Goal: Task Accomplishment & Management: Manage account settings

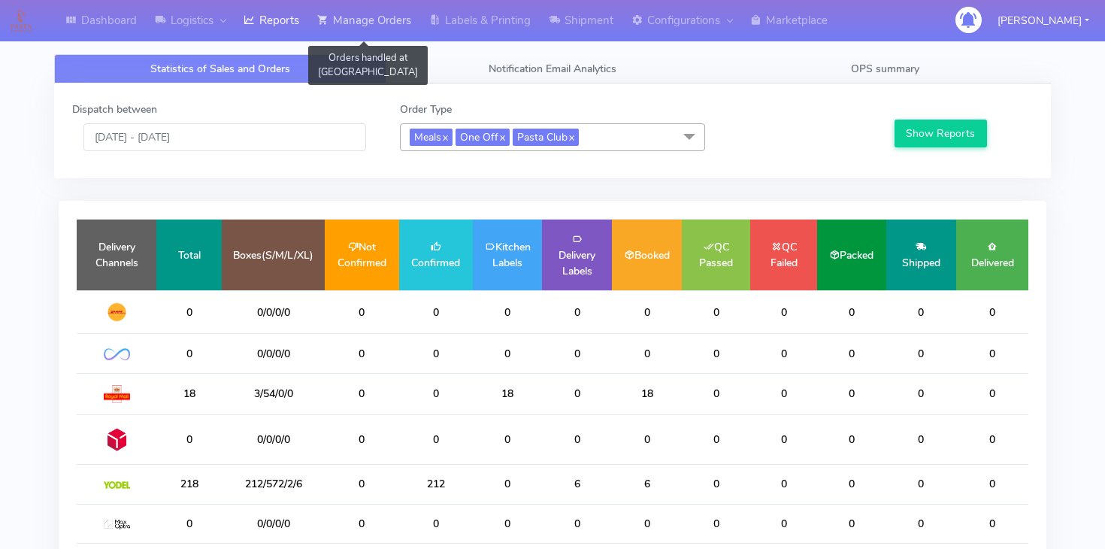
click at [393, 35] on link "Manage Orders" at bounding box center [364, 20] width 112 height 41
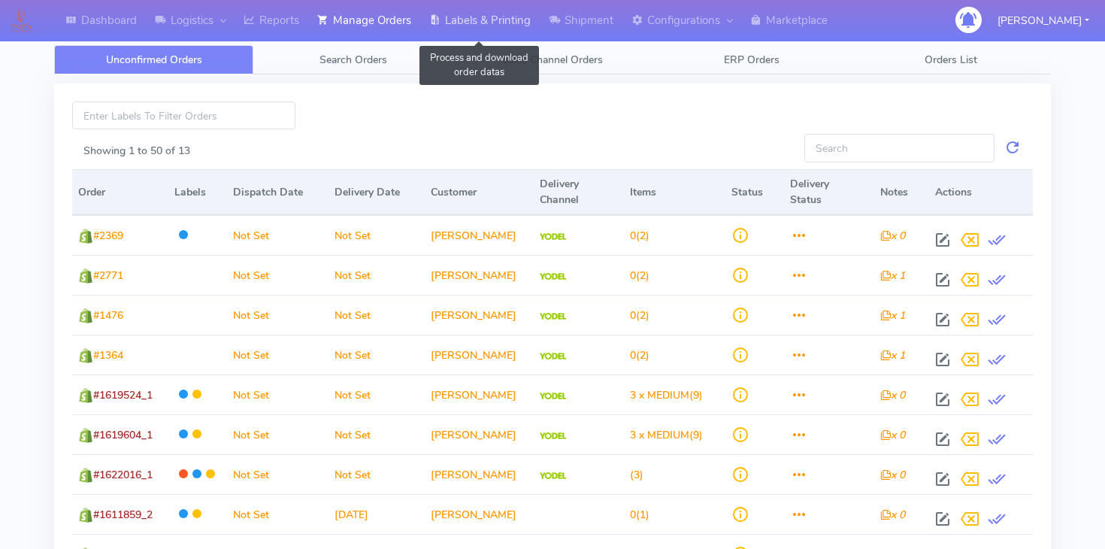
click at [458, 32] on link "Labels & Printing" at bounding box center [480, 20] width 120 height 41
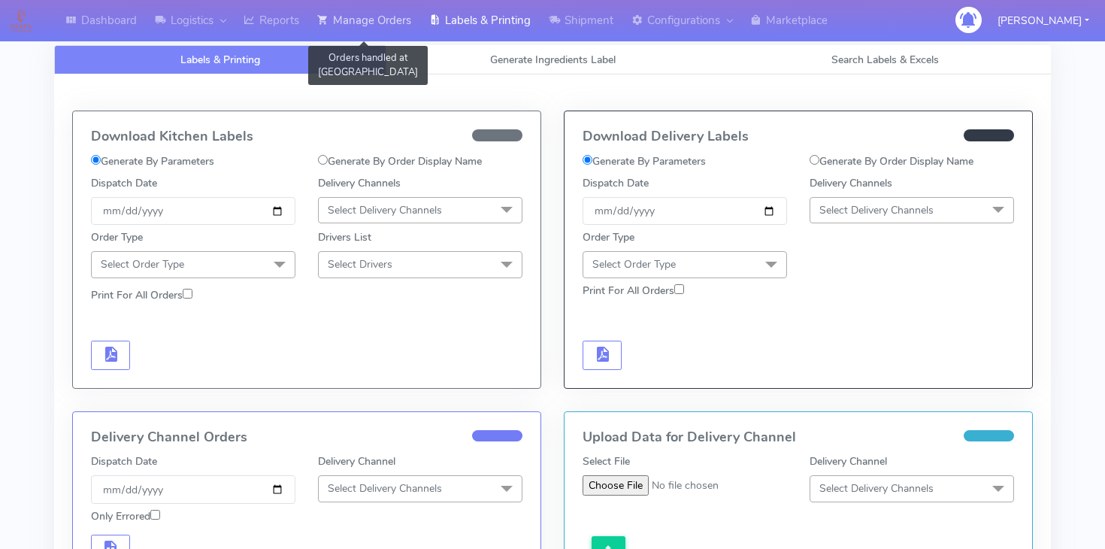
click at [380, 17] on link "Manage Orders" at bounding box center [364, 20] width 112 height 41
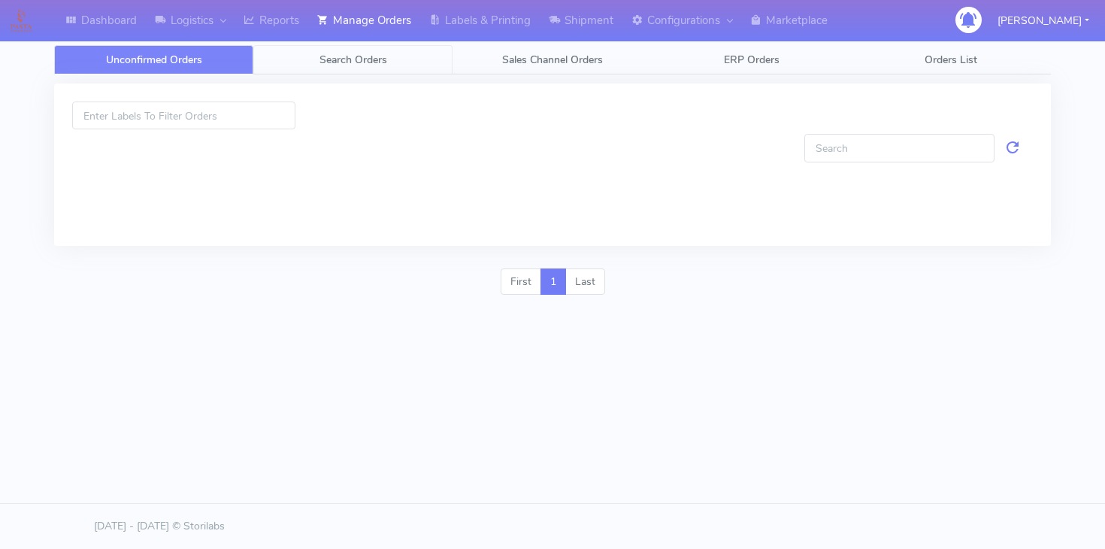
click at [369, 61] on span "Search Orders" at bounding box center [354, 60] width 68 height 14
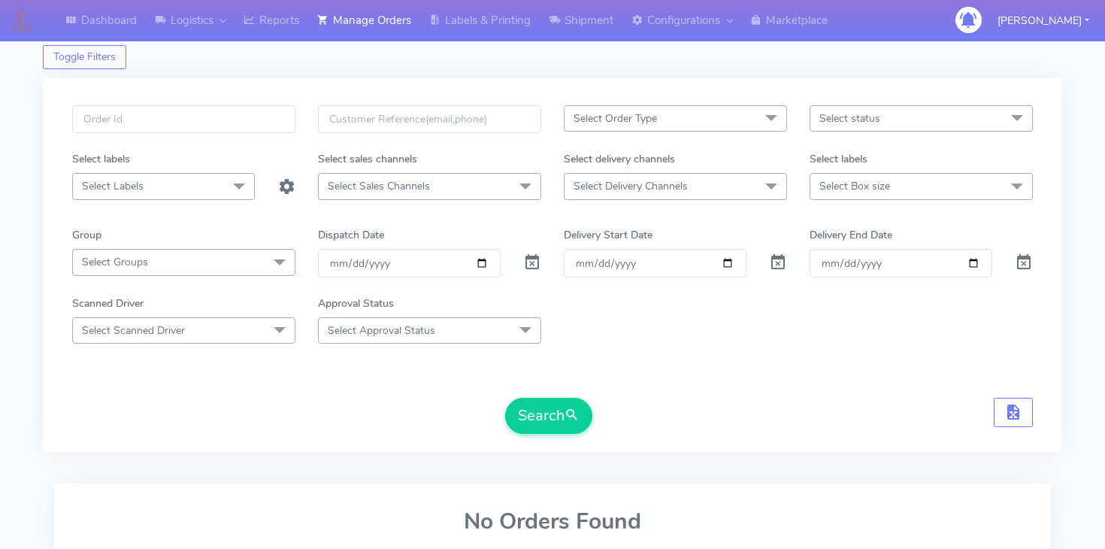
scroll to position [41, 0]
click at [619, 179] on span "Select Delivery Channels" at bounding box center [631, 183] width 114 height 14
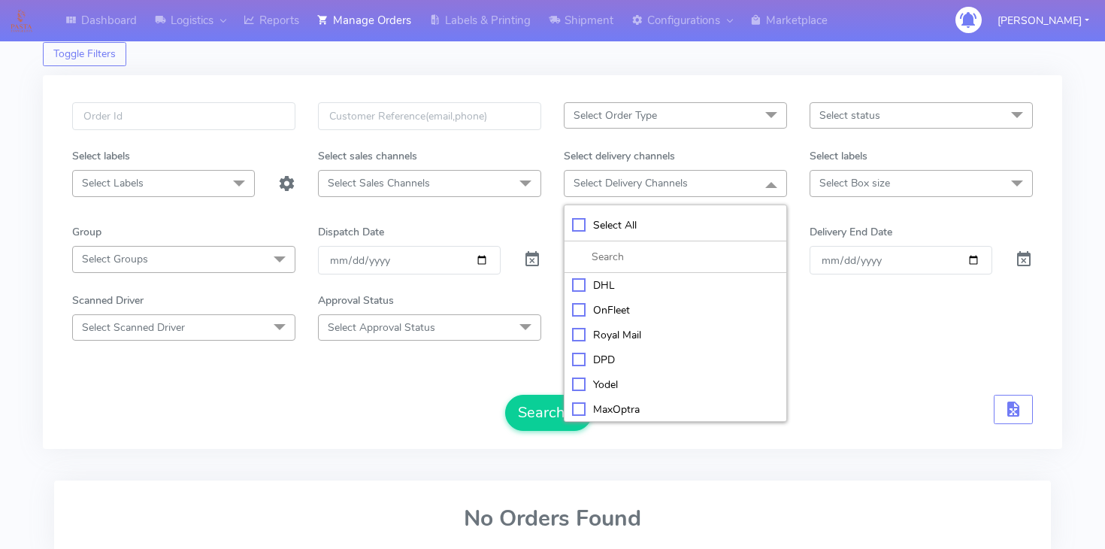
click at [599, 310] on div "OnFleet" at bounding box center [675, 310] width 207 height 16
checkbox input "true"
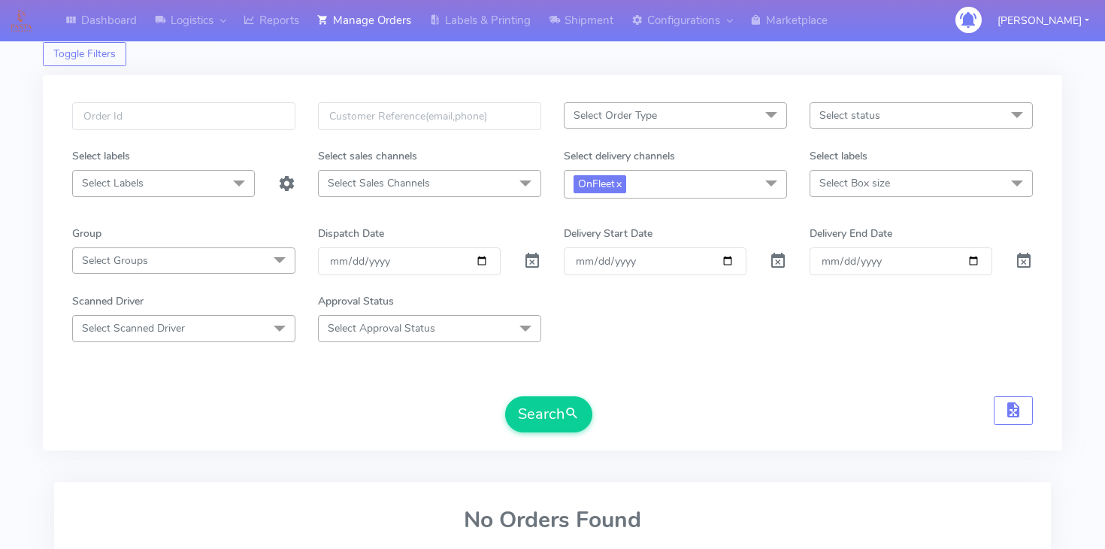
click at [684, 112] on span "Select Order Type" at bounding box center [675, 115] width 223 height 26
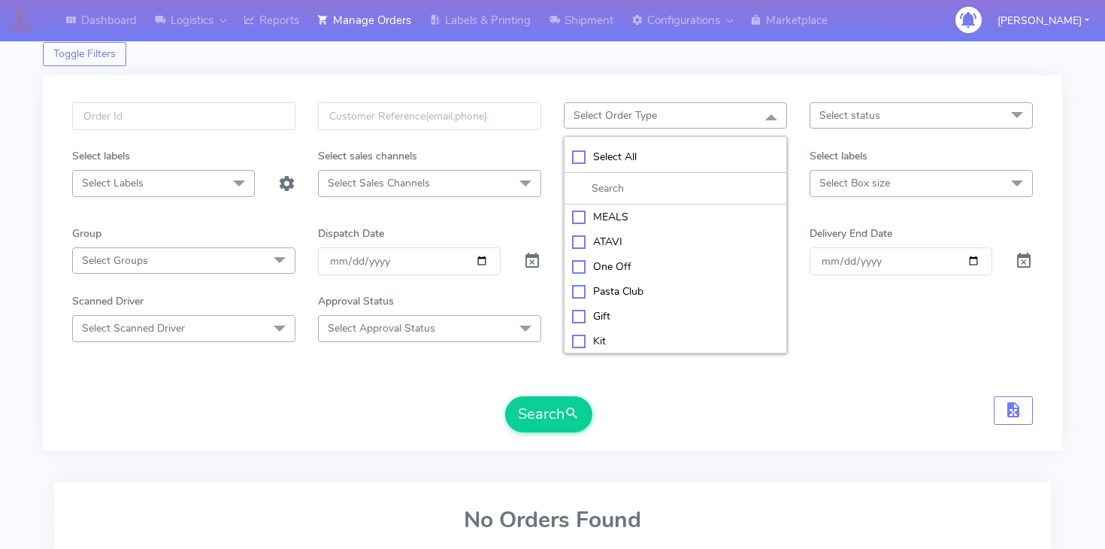
click at [629, 217] on div "MEALS" at bounding box center [675, 217] width 207 height 16
checkbox input "true"
click at [862, 117] on span "Select status" at bounding box center [850, 115] width 61 height 14
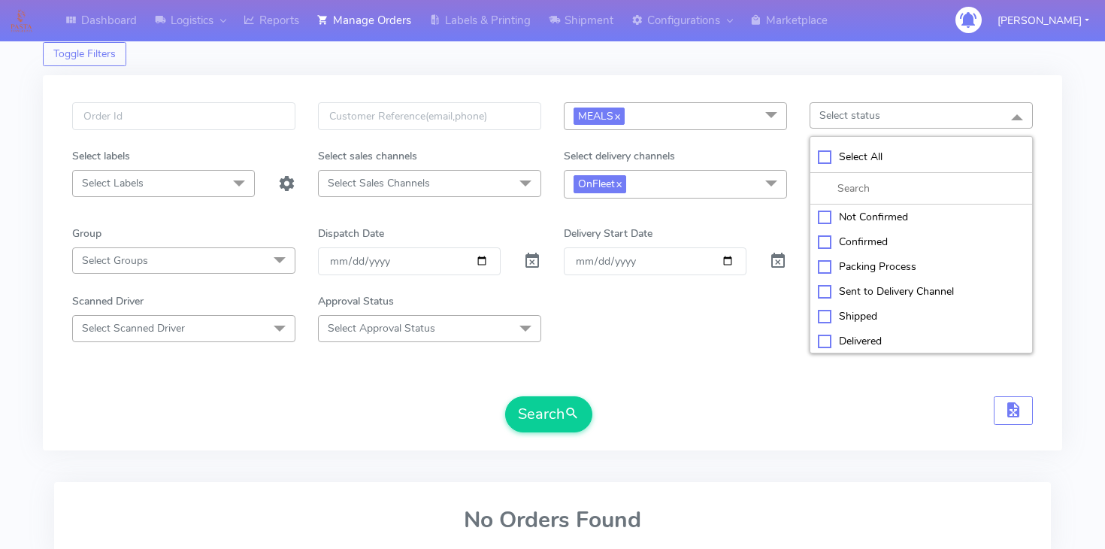
click at [857, 115] on span "Select status" at bounding box center [850, 115] width 61 height 14
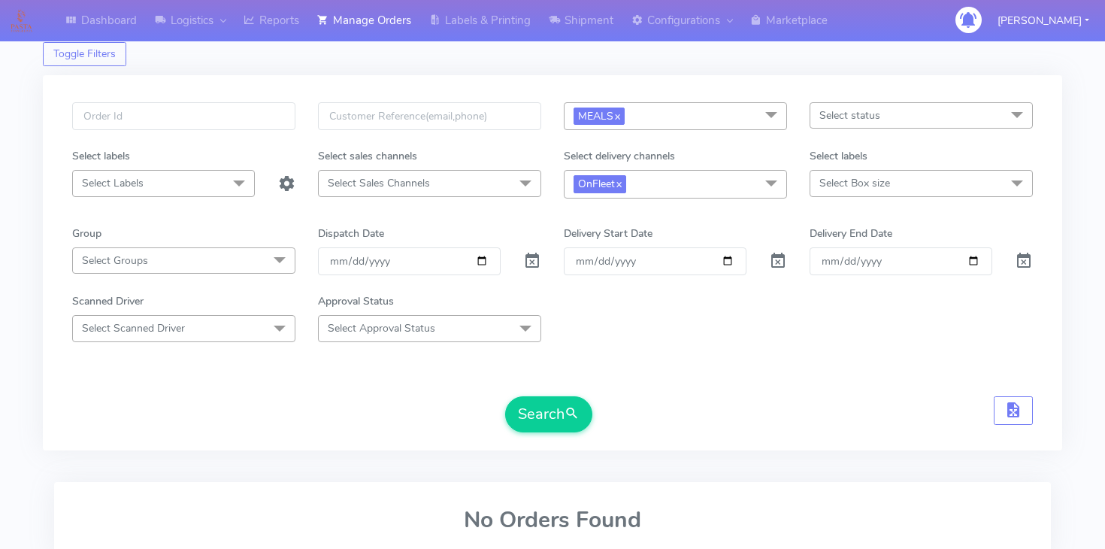
click at [840, 176] on span "Select Box size" at bounding box center [855, 183] width 71 height 14
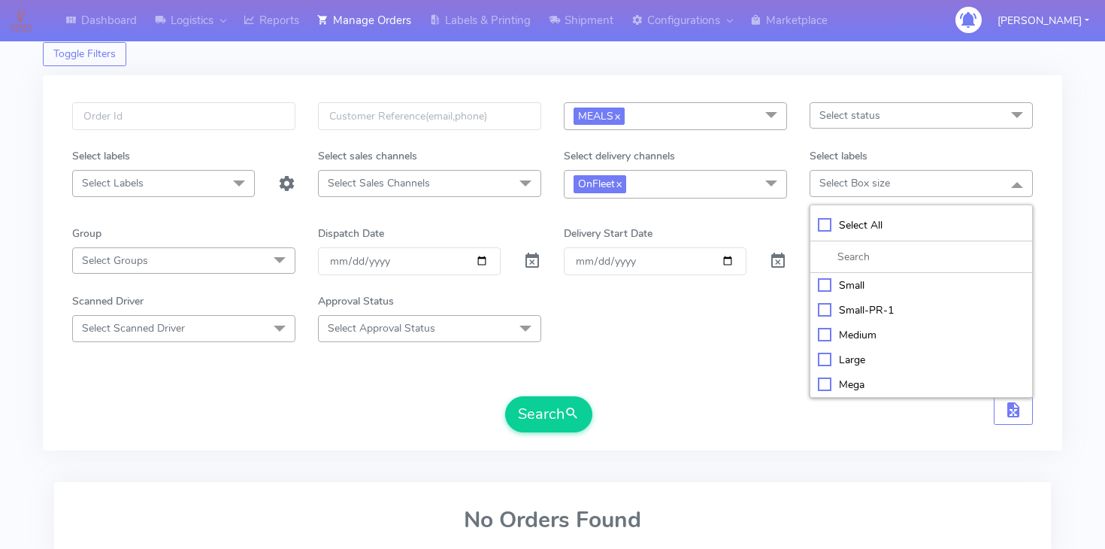
click at [852, 284] on div "Small" at bounding box center [921, 285] width 207 height 16
checkbox input "true"
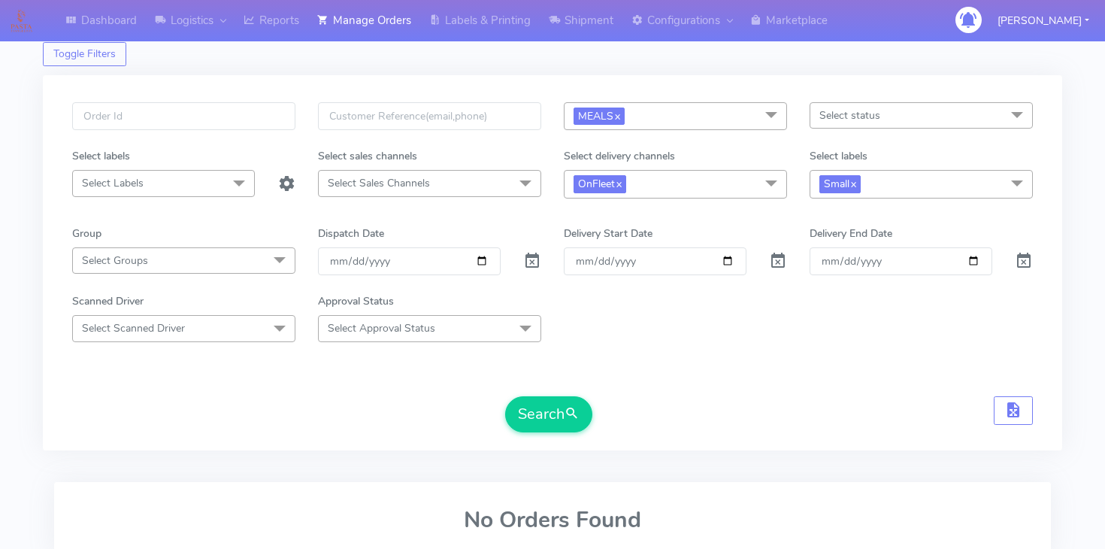
click at [741, 298] on div "Scanned Driver Select Scanned Driver Select All Test Driver Mohibur R Chaudhry …" at bounding box center [553, 317] width 984 height 48
click at [487, 262] on input "[DATE]" at bounding box center [409, 261] width 183 height 28
type input "2025-09-11"
click at [532, 408] on button "Search" at bounding box center [548, 414] width 87 height 36
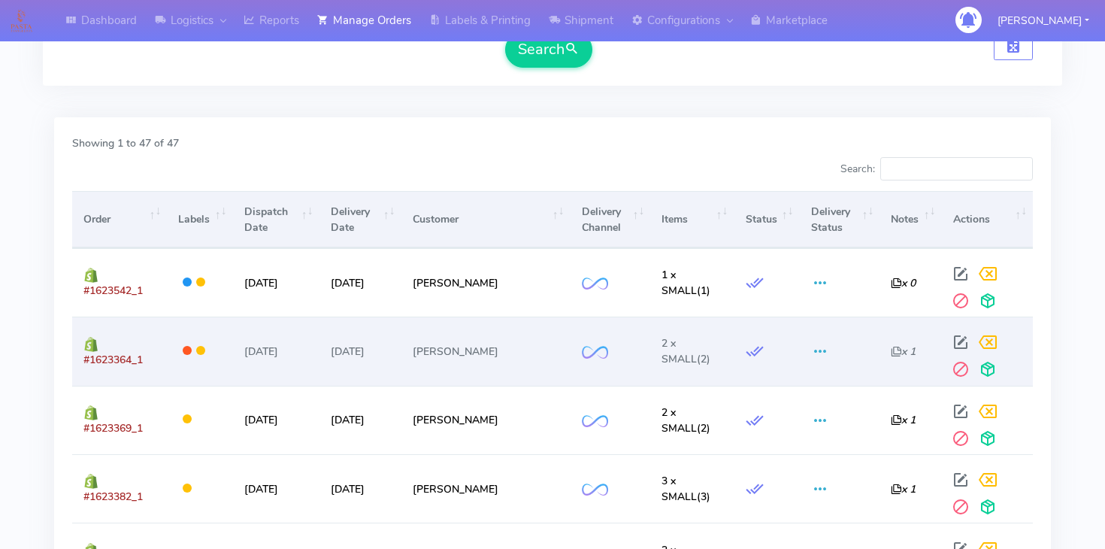
scroll to position [405, 0]
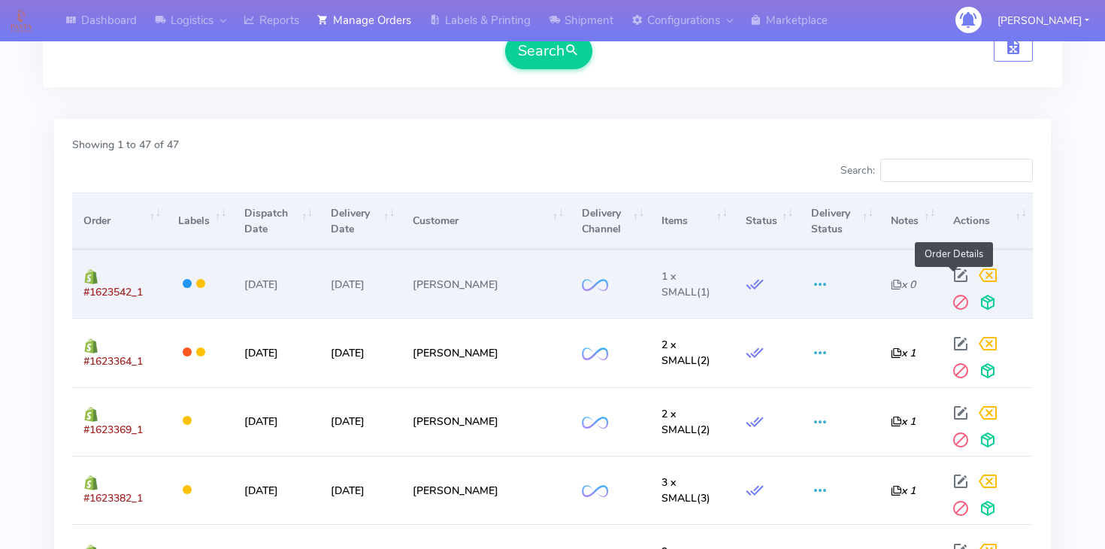
click at [956, 277] on span at bounding box center [960, 278] width 27 height 14
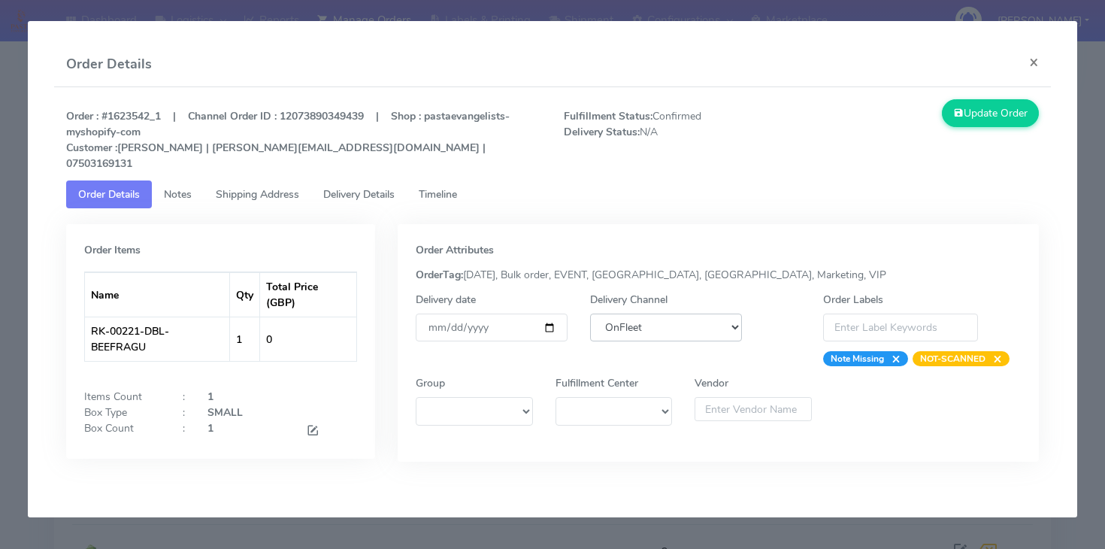
click at [637, 314] on select "DHL OnFleet Royal Mail DPD Yodel MaxOptra Amazon Collection" at bounding box center [666, 328] width 152 height 28
select select "5"
click at [590, 314] on select "DHL OnFleet Royal Mail DPD Yodel MaxOptra Amazon Collection" at bounding box center [666, 328] width 152 height 28
click at [974, 125] on button "Update Order" at bounding box center [991, 113] width 98 height 28
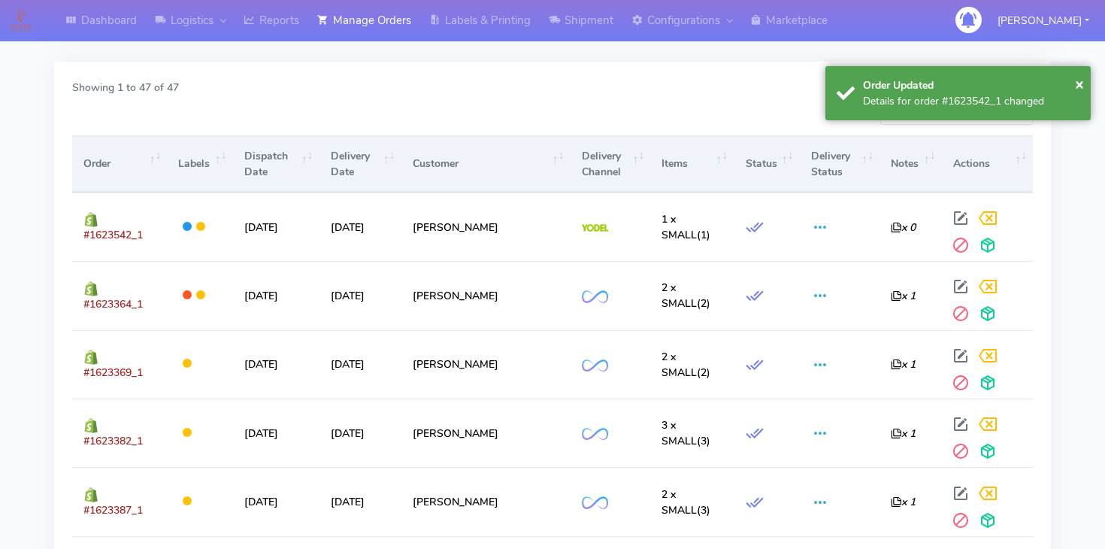
scroll to position [465, 0]
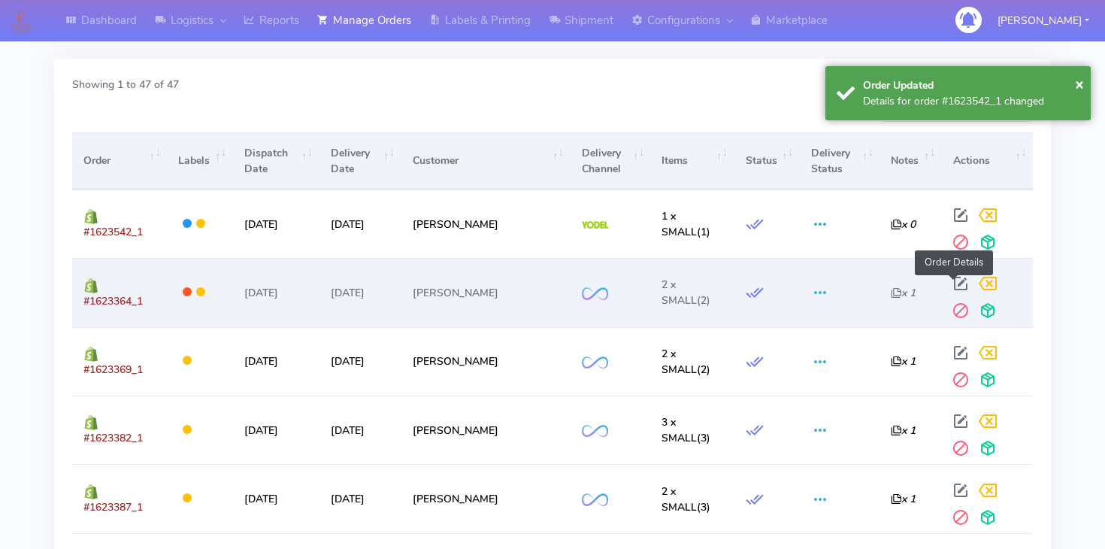
click at [955, 283] on span at bounding box center [960, 287] width 27 height 14
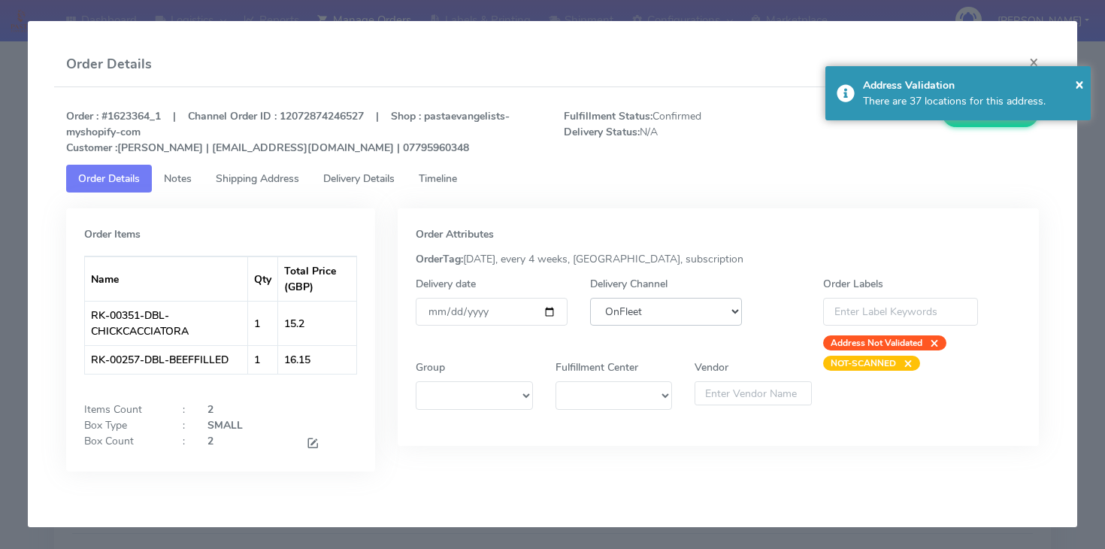
click at [672, 314] on select "DHL OnFleet Royal Mail DPD Yodel MaxOptra Amazon Collection" at bounding box center [666, 312] width 152 height 28
select select "5"
click at [590, 298] on select "DHL OnFleet Royal Mail DPD Yodel MaxOptra Amazon Collection" at bounding box center [666, 312] width 152 height 28
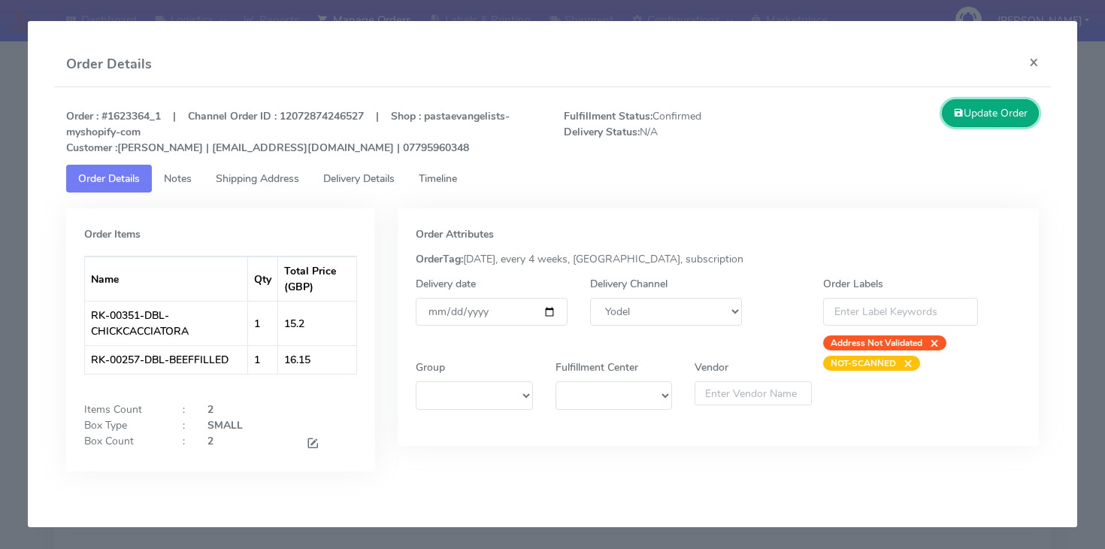
click at [987, 123] on button "Update Order" at bounding box center [991, 113] width 98 height 28
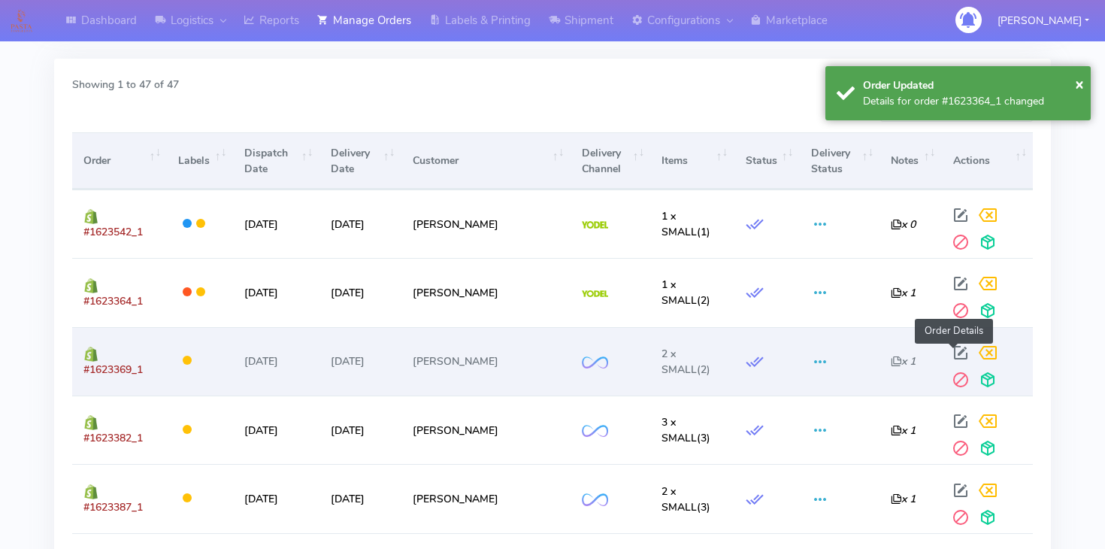
click at [960, 353] on span at bounding box center [960, 356] width 27 height 14
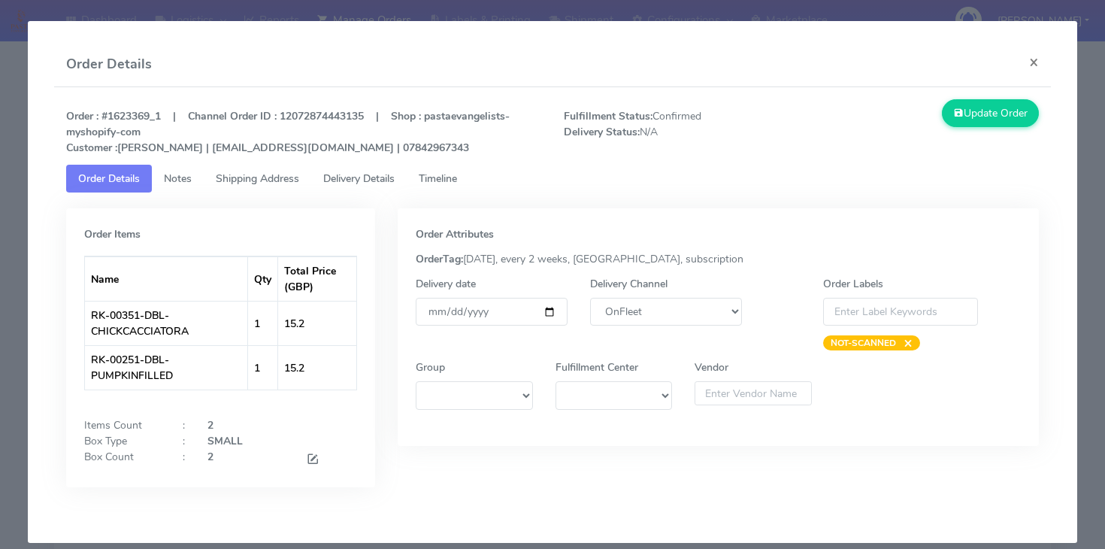
click at [669, 329] on div "Delivery Channel DHL OnFleet Royal Mail DPD Yodel MaxOptra Amazon Collection" at bounding box center [666, 313] width 174 height 74
click at [669, 319] on select "DHL OnFleet Royal Mail DPD Yodel MaxOptra Amazon Collection" at bounding box center [666, 312] width 152 height 28
select select "5"
click at [590, 298] on select "DHL OnFleet Royal Mail DPD Yodel MaxOptra Amazon Collection" at bounding box center [666, 312] width 152 height 28
click at [993, 117] on button "Update Order" at bounding box center [991, 113] width 98 height 28
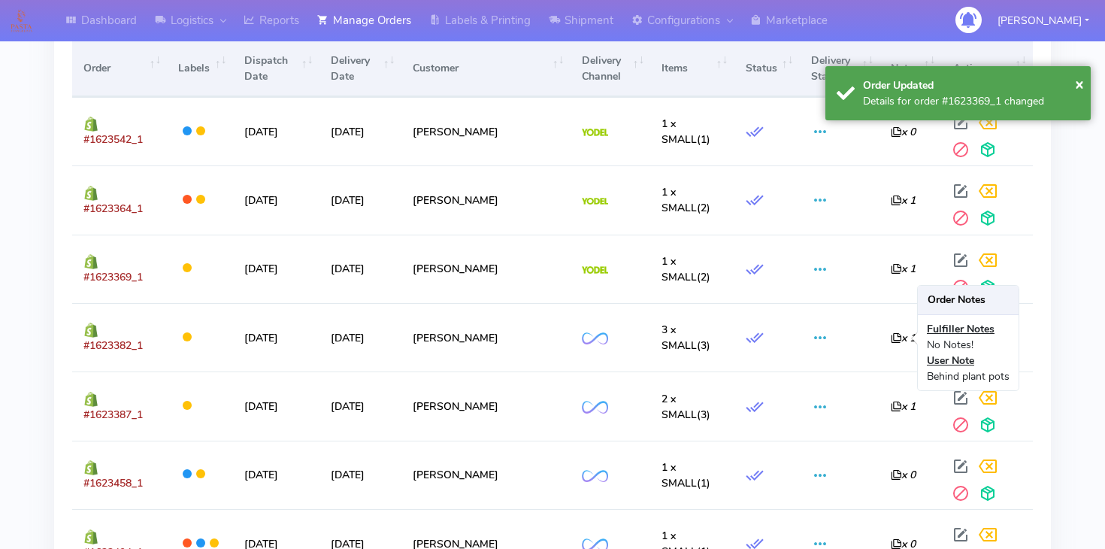
scroll to position [560, 0]
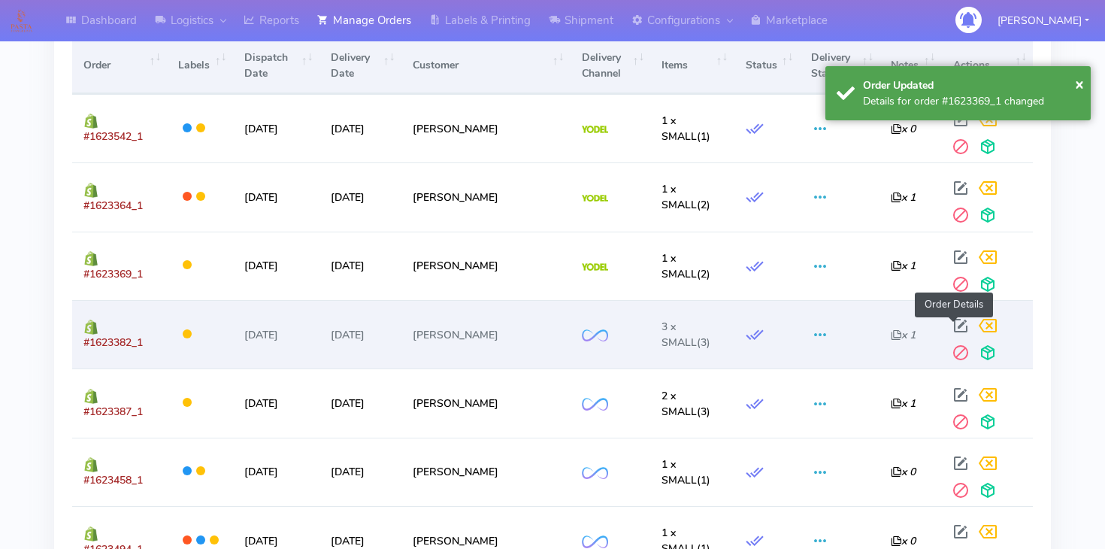
click at [957, 323] on span at bounding box center [960, 329] width 27 height 14
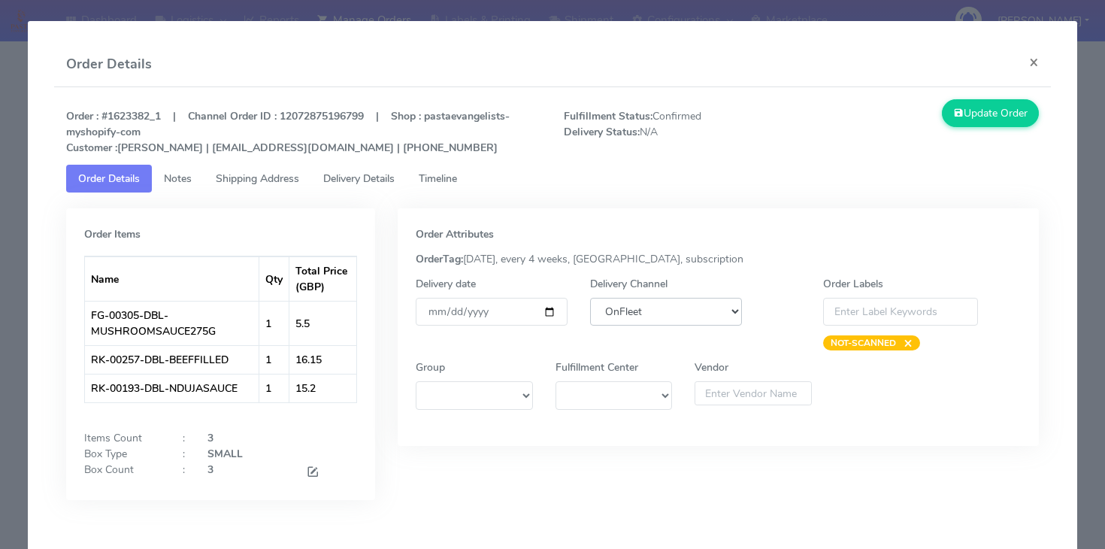
click at [679, 311] on select "DHL OnFleet Royal Mail DPD Yodel MaxOptra Amazon Collection" at bounding box center [666, 312] width 152 height 28
select select "5"
click at [590, 298] on select "DHL OnFleet Royal Mail DPD Yodel MaxOptra Amazon Collection" at bounding box center [666, 312] width 152 height 28
click at [981, 116] on button "Update Order" at bounding box center [991, 113] width 98 height 28
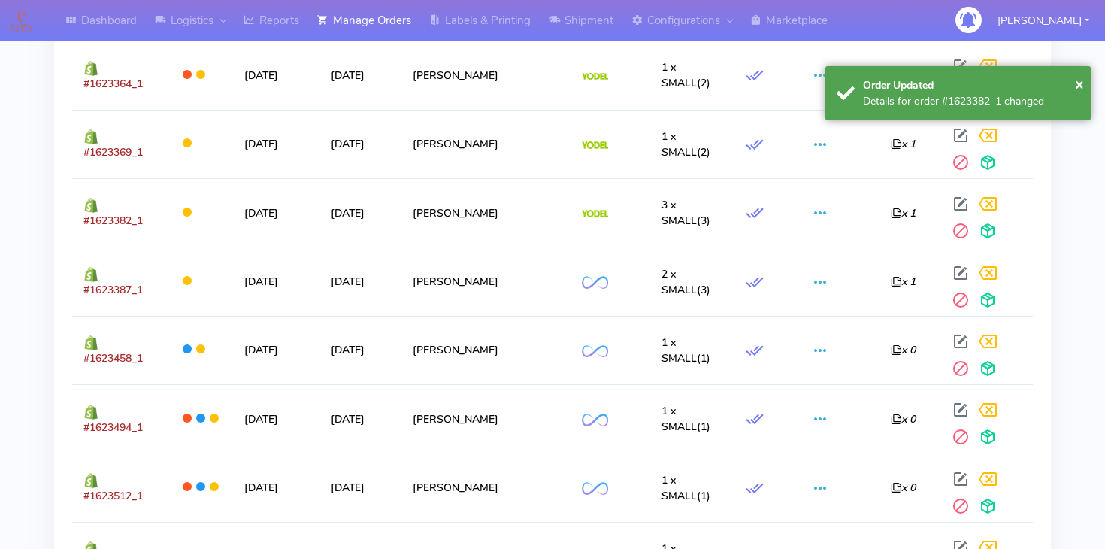
scroll to position [690, 0]
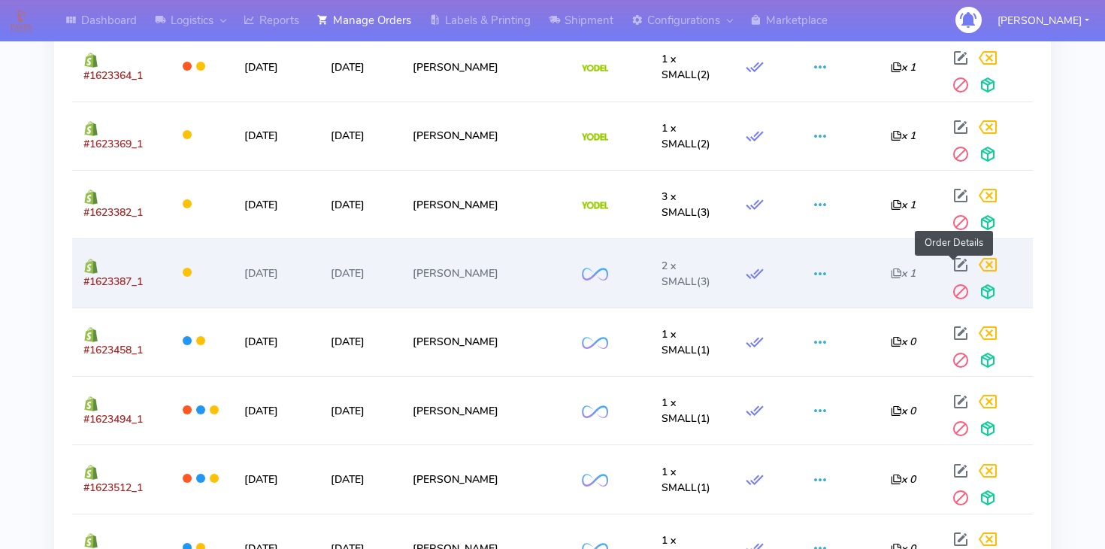
click at [957, 261] on span at bounding box center [960, 268] width 27 height 14
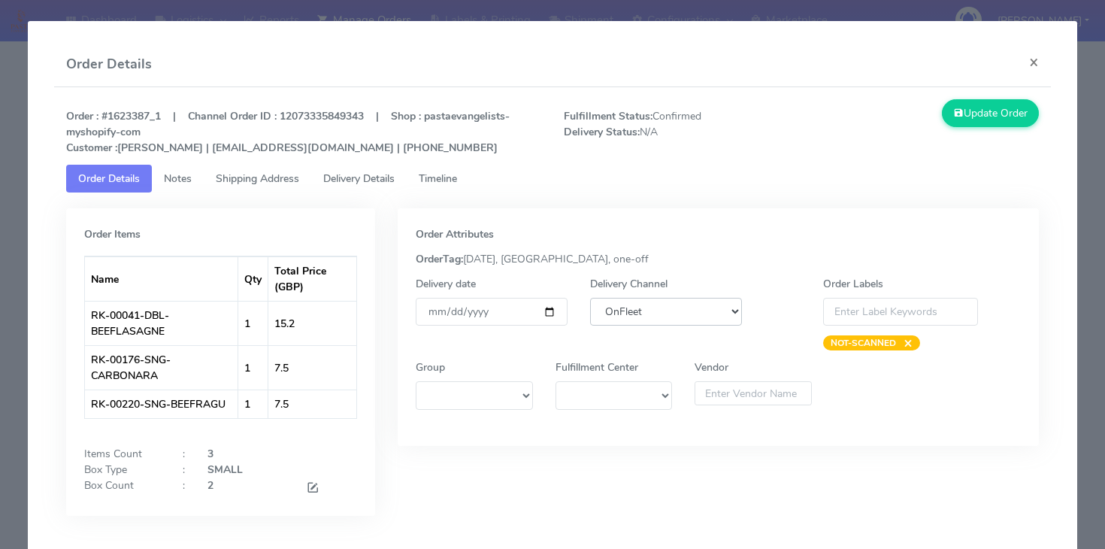
click at [690, 304] on select "DHL OnFleet Royal Mail DPD Yodel MaxOptra Amazon Collection" at bounding box center [666, 312] width 152 height 28
select select "5"
click at [590, 298] on select "DHL OnFleet Royal Mail DPD Yodel MaxOptra Amazon Collection" at bounding box center [666, 312] width 152 height 28
click at [1004, 116] on button "Update Order" at bounding box center [991, 113] width 98 height 28
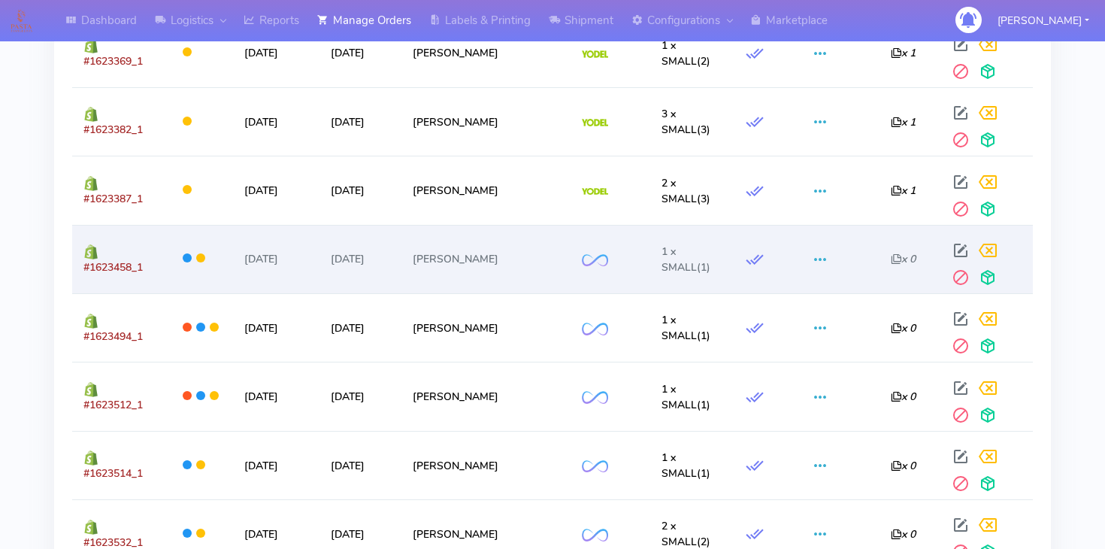
scroll to position [784, 0]
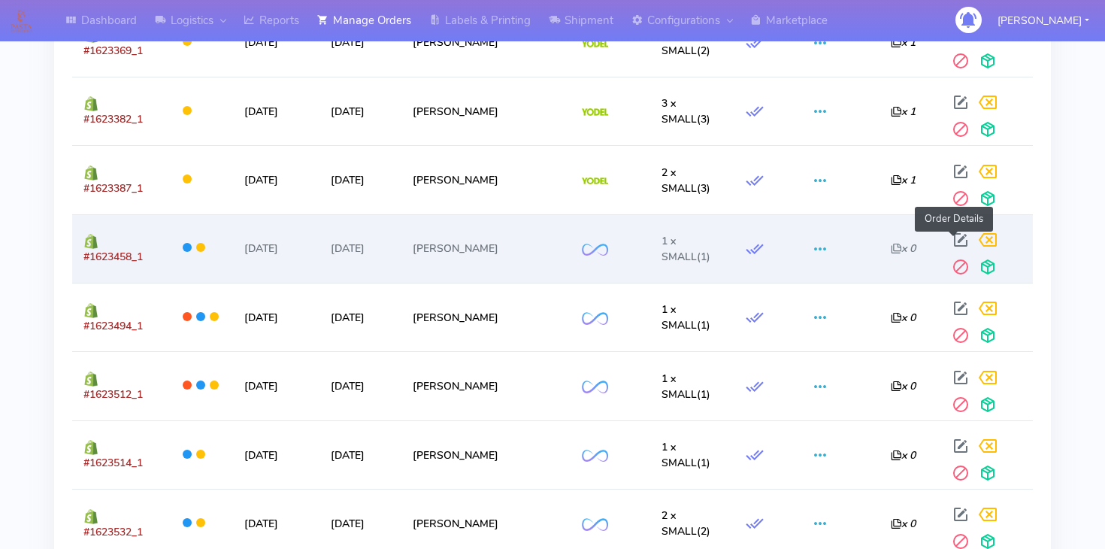
click at [960, 238] on span at bounding box center [960, 243] width 27 height 14
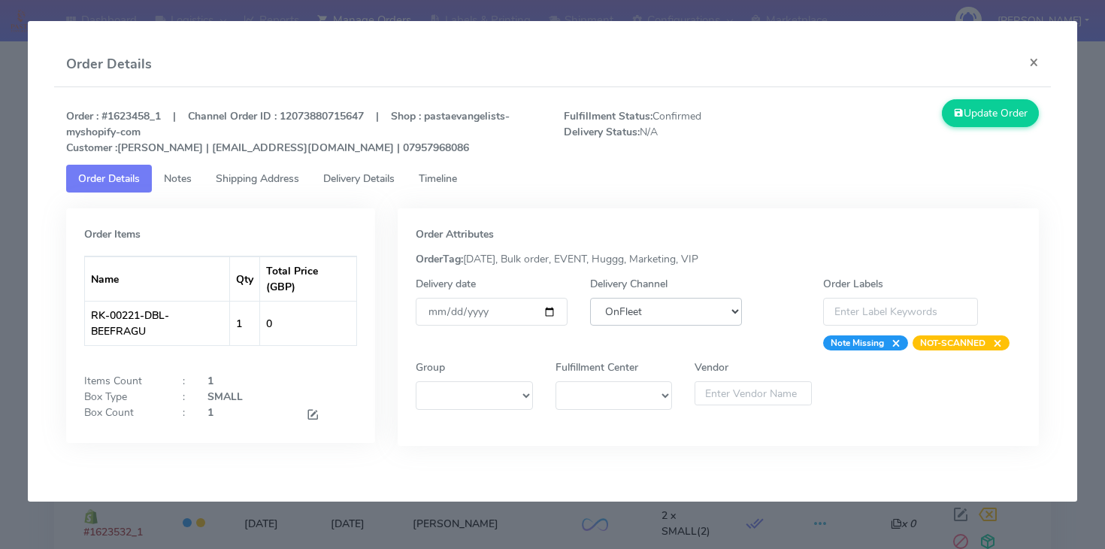
click at [678, 299] on select "DHL OnFleet Royal Mail DPD Yodel MaxOptra Amazon Collection" at bounding box center [666, 312] width 152 height 28
select select "5"
click at [590, 298] on select "DHL OnFleet Royal Mail DPD Yodel MaxOptra Amazon Collection" at bounding box center [666, 312] width 152 height 28
click at [967, 122] on button "Update Order" at bounding box center [991, 113] width 98 height 28
click at [949, 151] on div "Update Order" at bounding box center [926, 127] width 249 height 56
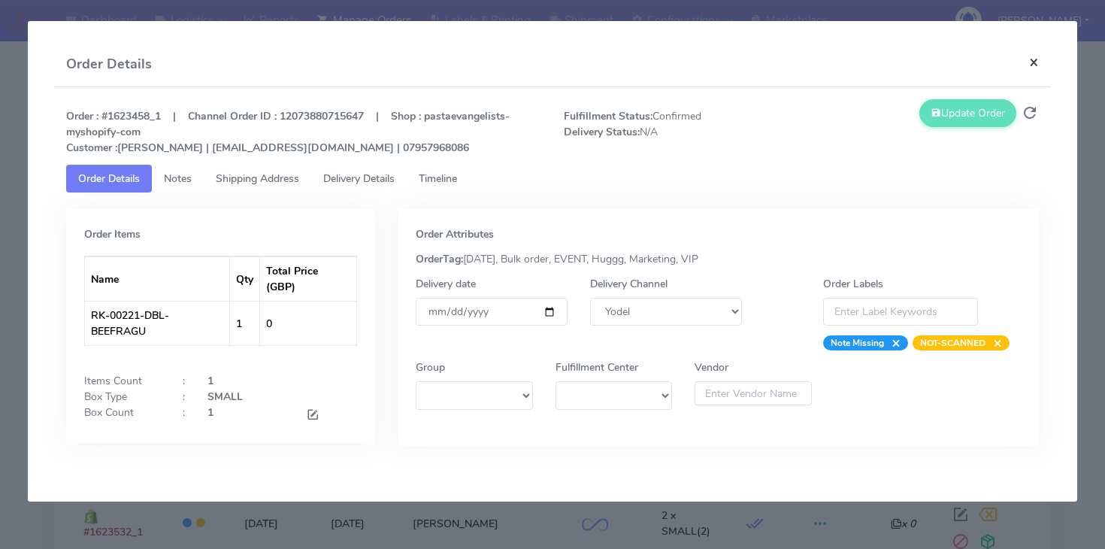
click at [1041, 56] on button "×" at bounding box center [1034, 62] width 34 height 40
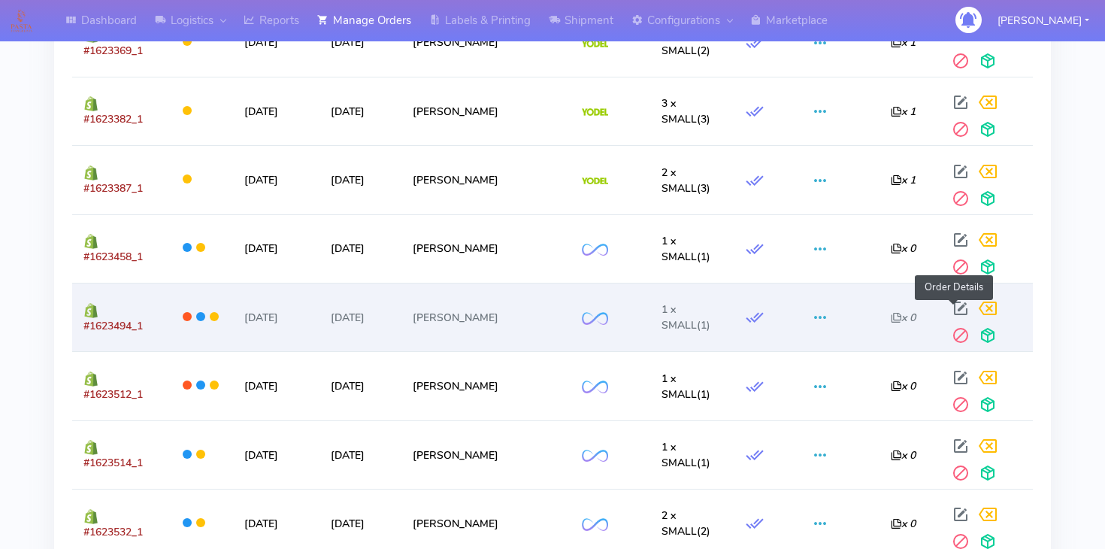
click at [949, 310] on span at bounding box center [960, 312] width 27 height 14
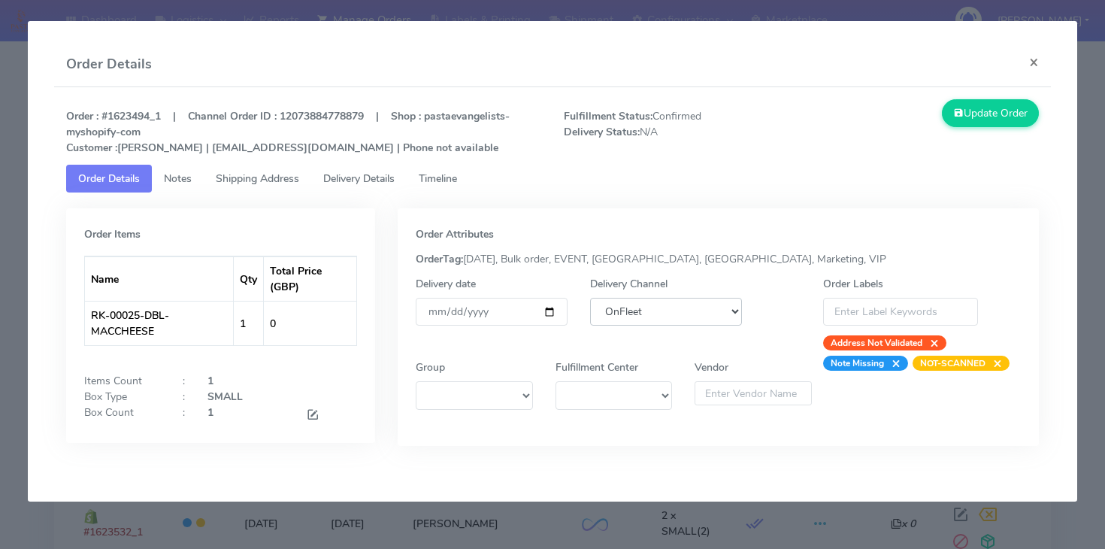
click at [673, 299] on select "DHL OnFleet Royal Mail DPD Yodel MaxOptra Amazon Collection" at bounding box center [666, 312] width 152 height 28
click at [590, 298] on select "DHL OnFleet Royal Mail DPD Yodel MaxOptra Amazon Collection" at bounding box center [666, 312] width 152 height 28
click at [662, 308] on select "DHL OnFleet Royal Mail DPD Yodel MaxOptra Amazon Collection" at bounding box center [666, 312] width 152 height 28
select select "5"
click at [590, 298] on select "DHL OnFleet Royal Mail DPD Yodel MaxOptra Amazon Collection" at bounding box center [666, 312] width 152 height 28
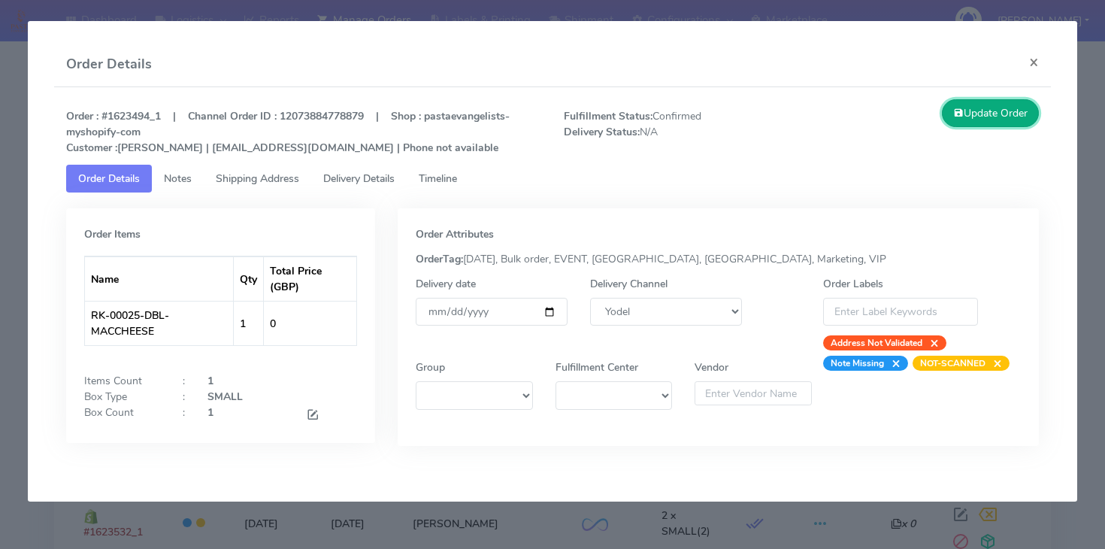
click at [992, 103] on button "Update Order" at bounding box center [991, 113] width 98 height 28
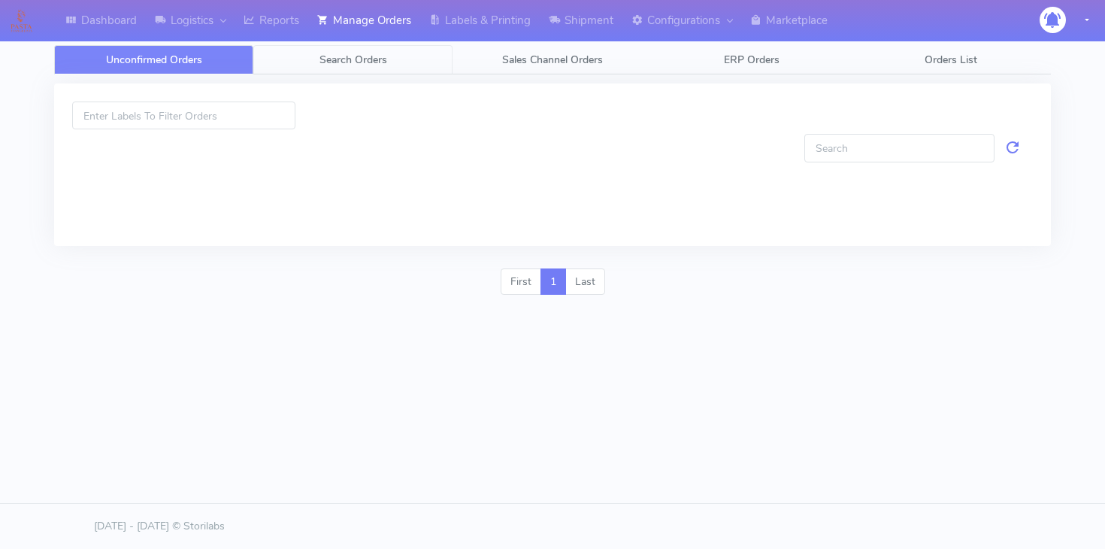
click at [367, 62] on span "Search Orders" at bounding box center [354, 60] width 68 height 14
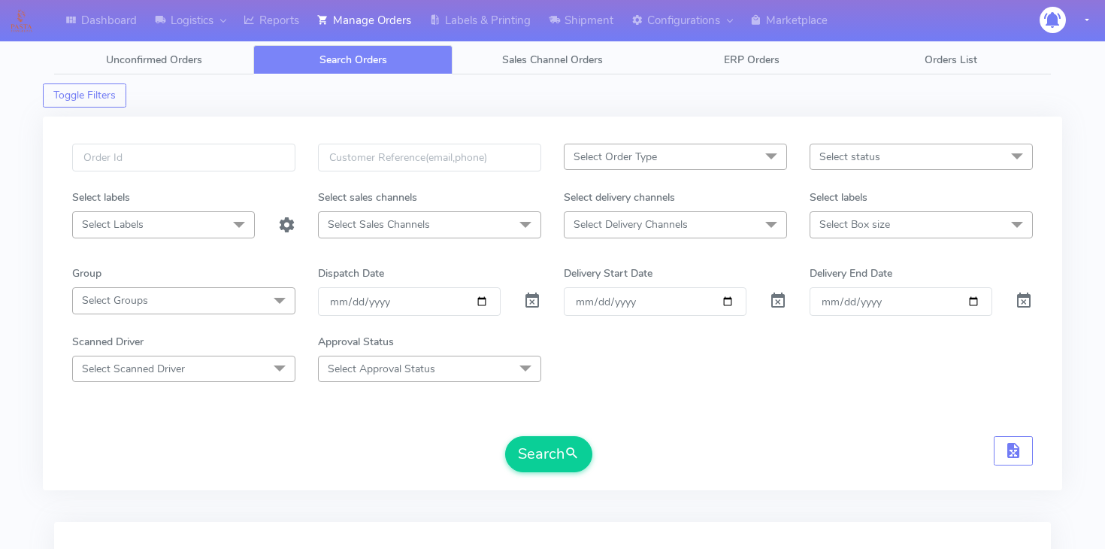
click at [650, 156] on span "Select Order Type" at bounding box center [615, 157] width 83 height 14
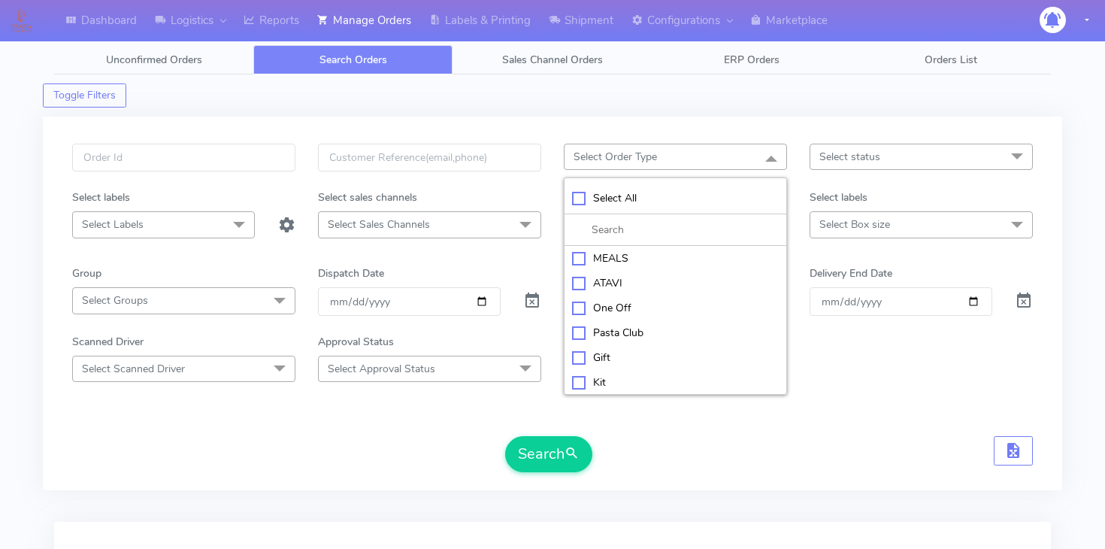
click at [637, 260] on div "MEALS" at bounding box center [675, 258] width 207 height 16
checkbox input "true"
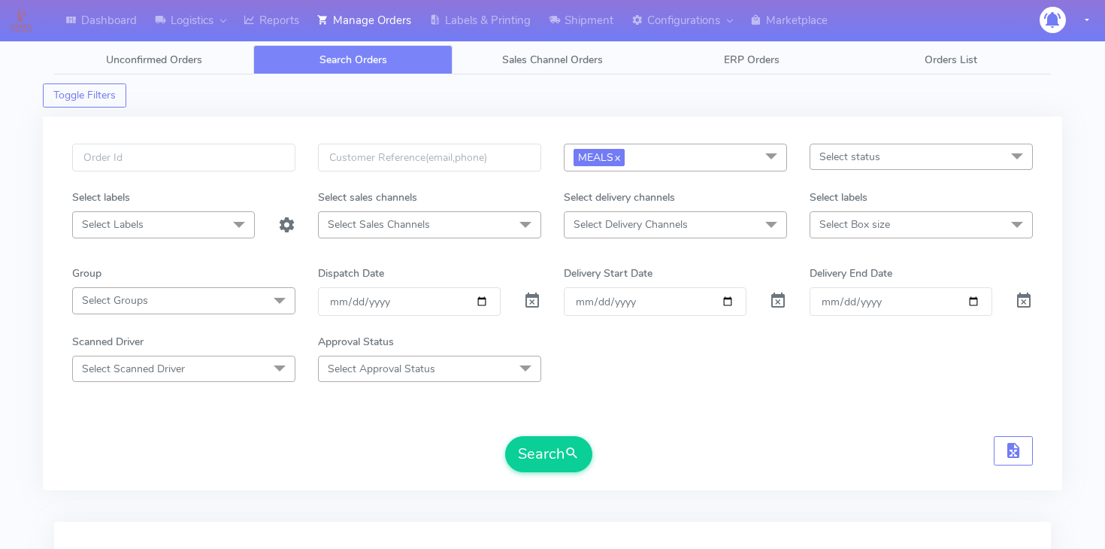
click at [796, 238] on div "Select delivery channels Select Delivery Channels No data available" at bounding box center [676, 213] width 246 height 49
click at [756, 226] on span at bounding box center [771, 225] width 30 height 29
click at [752, 227] on span "Select Delivery Channels" at bounding box center [675, 224] width 223 height 26
click at [864, 223] on span "Select Box size" at bounding box center [855, 224] width 71 height 14
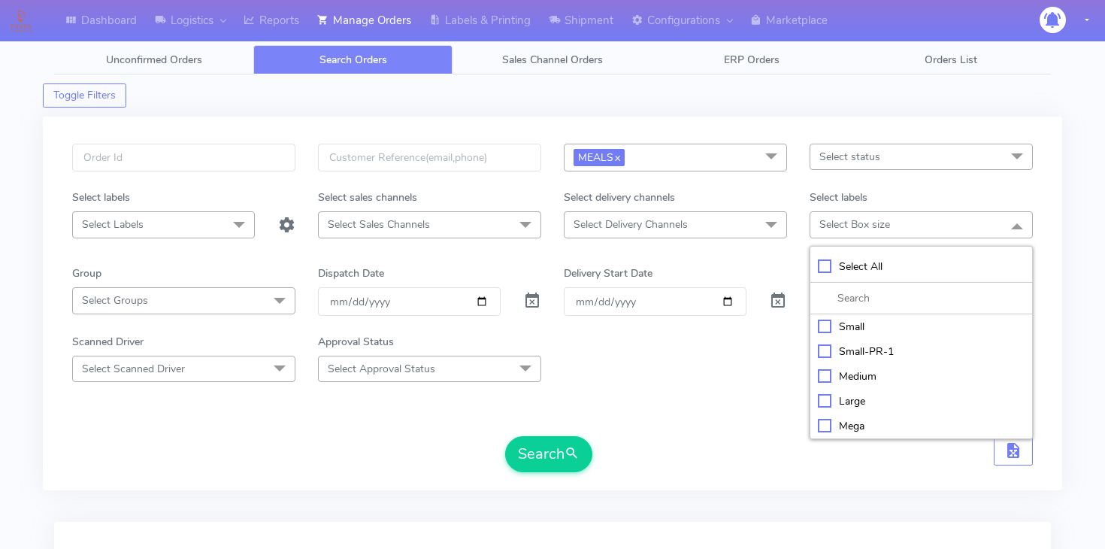
click at [851, 321] on div "Small" at bounding box center [921, 327] width 207 height 16
checkbox input "true"
click at [742, 226] on span "Select Delivery Channels" at bounding box center [675, 224] width 223 height 26
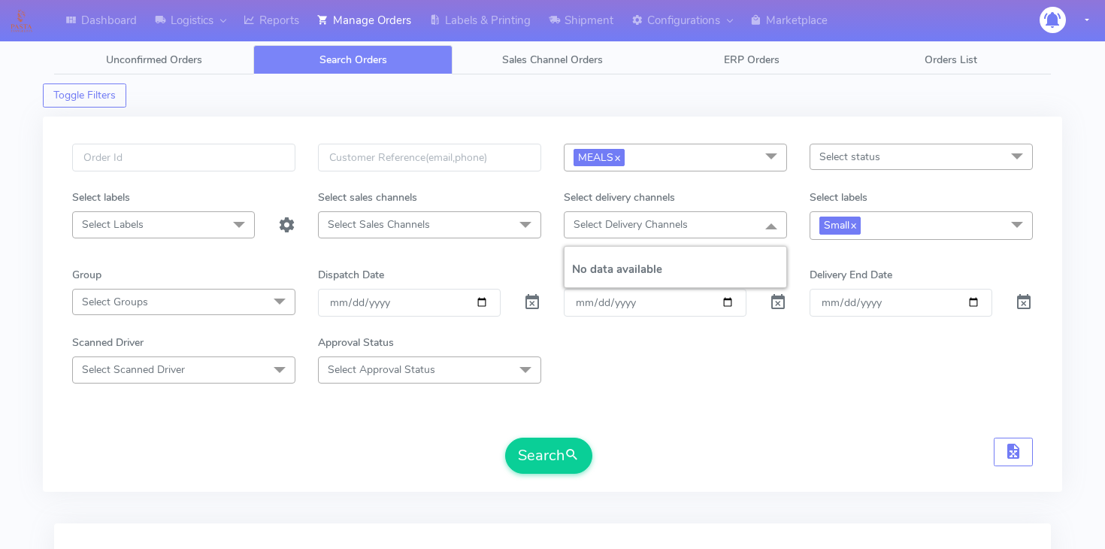
click at [548, 337] on div "Approval Status" at bounding box center [430, 346] width 246 height 22
